Goal: Navigation & Orientation: Find specific page/section

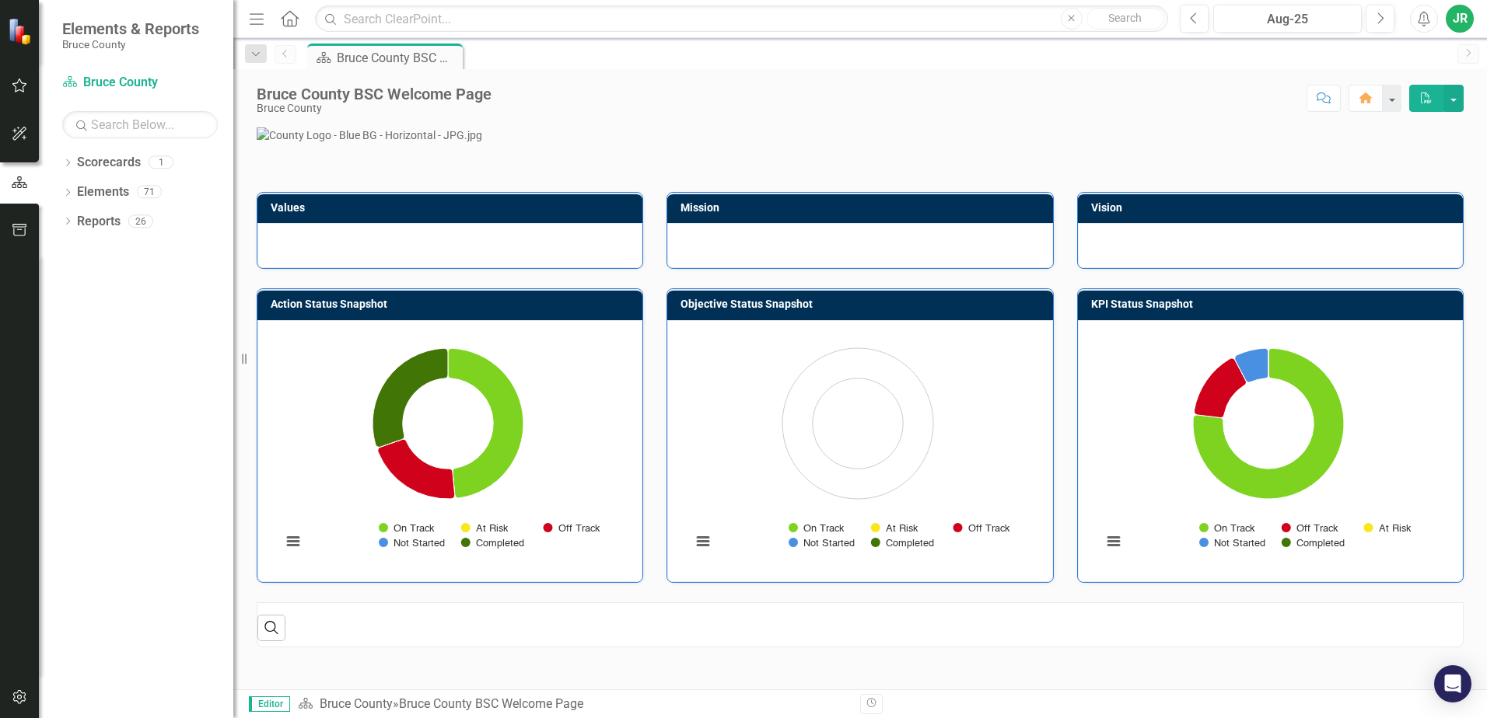
click at [17, 89] on icon "button" at bounding box center [20, 85] width 16 height 12
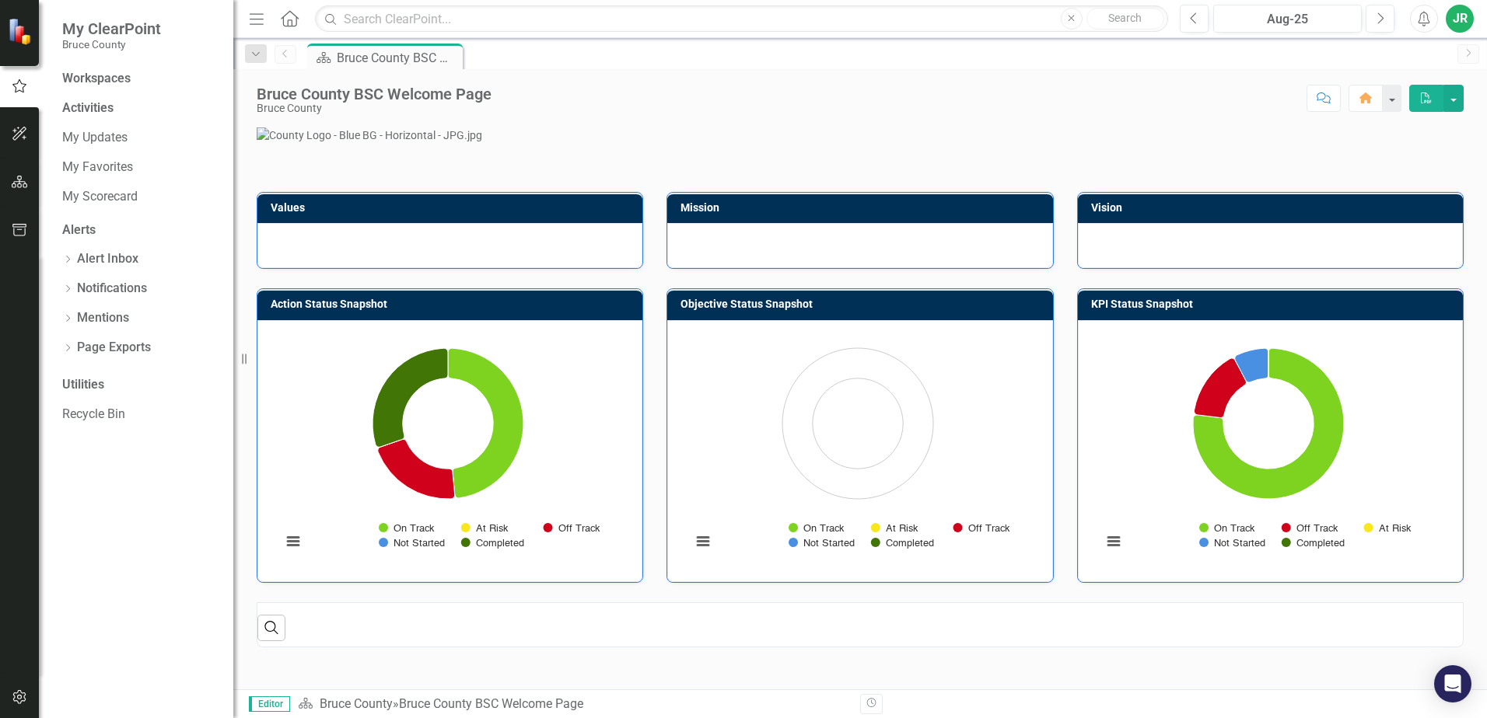
click at [100, 117] on div "Activities" at bounding box center [140, 109] width 156 height 18
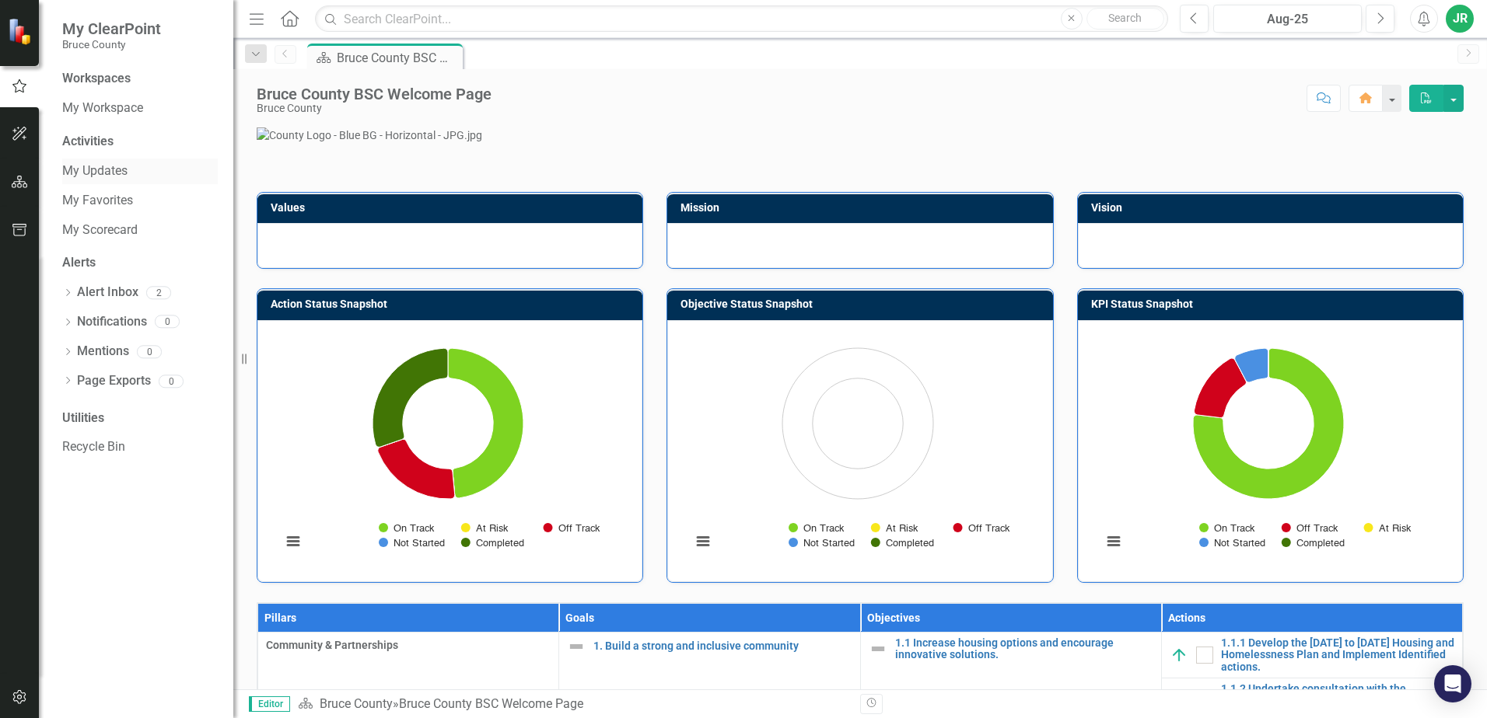
click at [103, 174] on link "My Updates" at bounding box center [140, 172] width 156 height 18
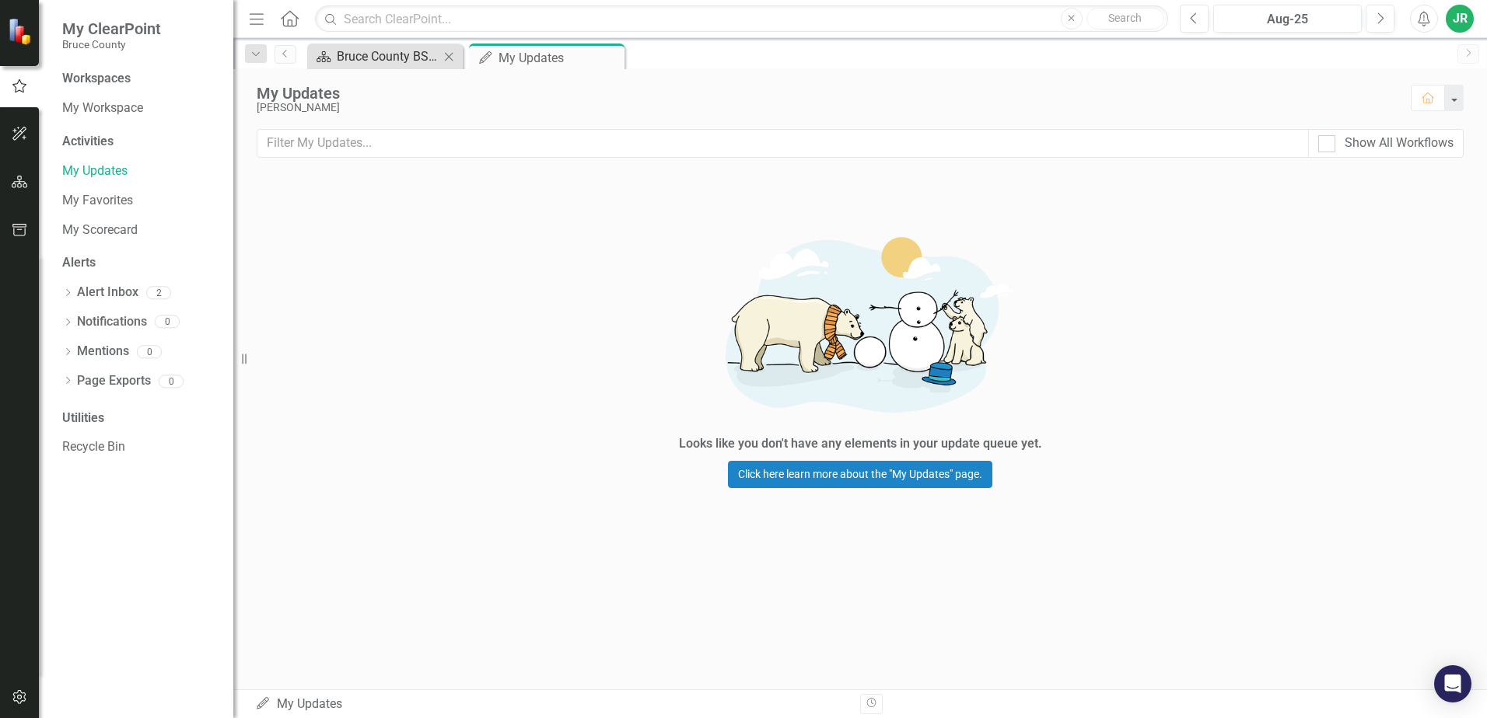
click at [381, 60] on div "Bruce County BSC Welcome Page" at bounding box center [388, 56] width 103 height 19
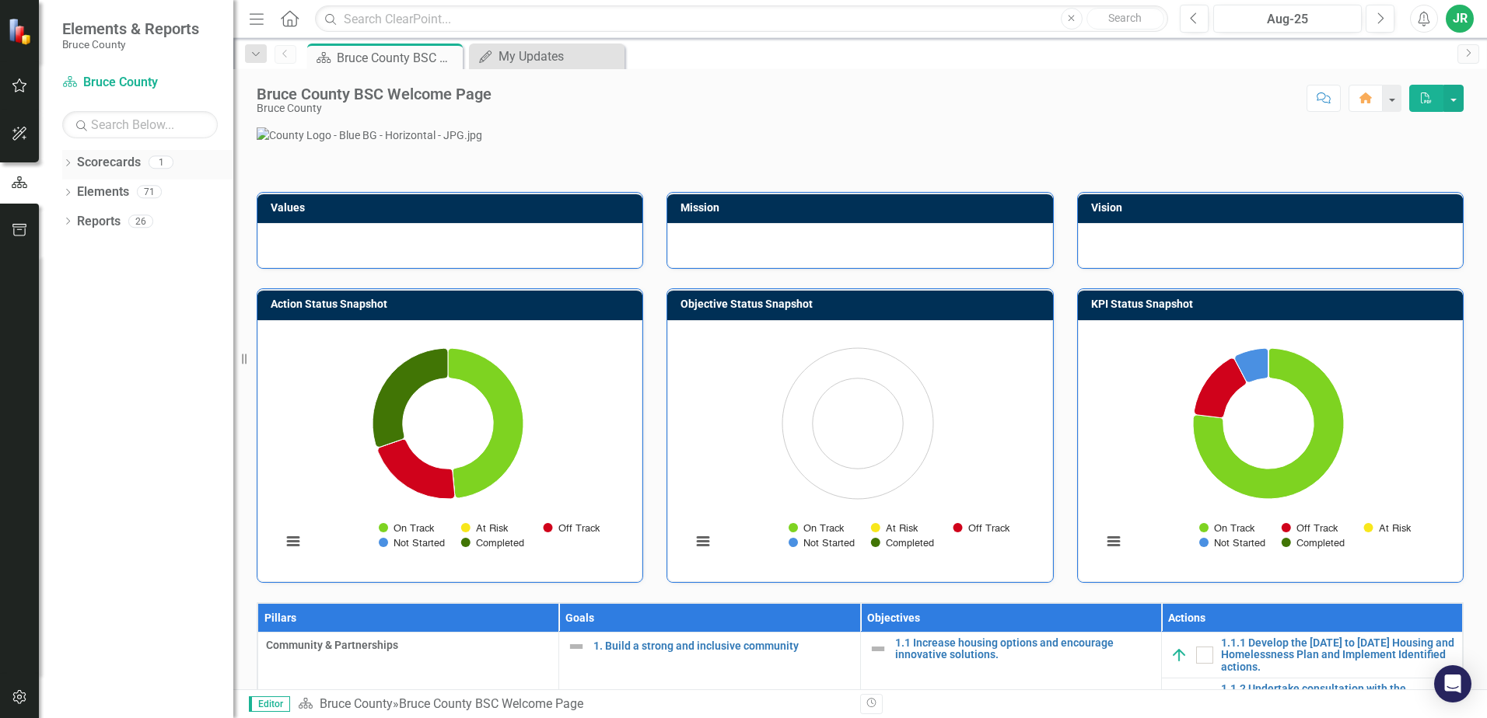
click at [109, 159] on link "Scorecards" at bounding box center [109, 163] width 64 height 18
click at [96, 190] on link "Elements" at bounding box center [103, 192] width 52 height 18
